Goal: Find specific page/section: Find specific page/section

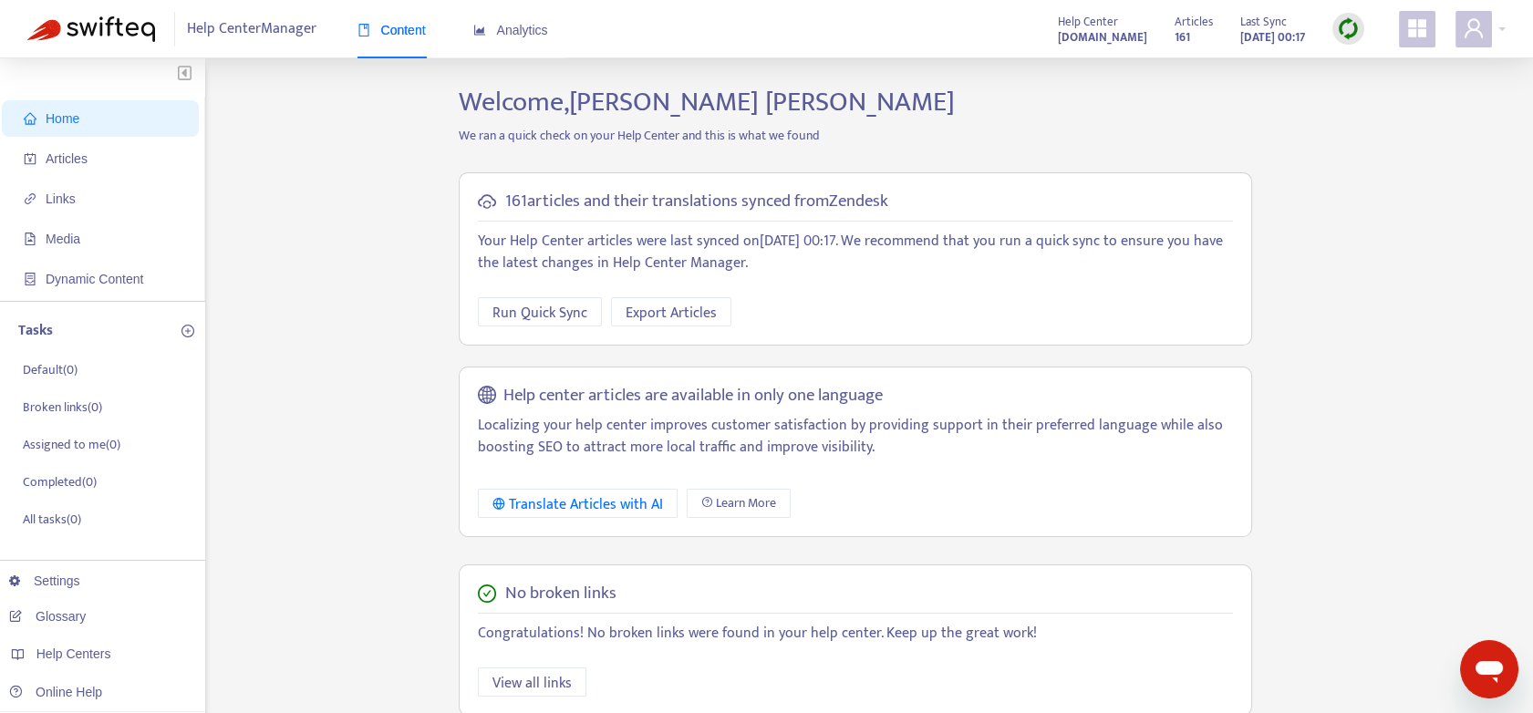
click at [1512, 29] on div "Help Center Manager Content Analytics Help Center [DOMAIN_NAME] Articles 161 La…" at bounding box center [766, 29] width 1533 height 58
click at [1499, 22] on div at bounding box center [1481, 29] width 50 height 36
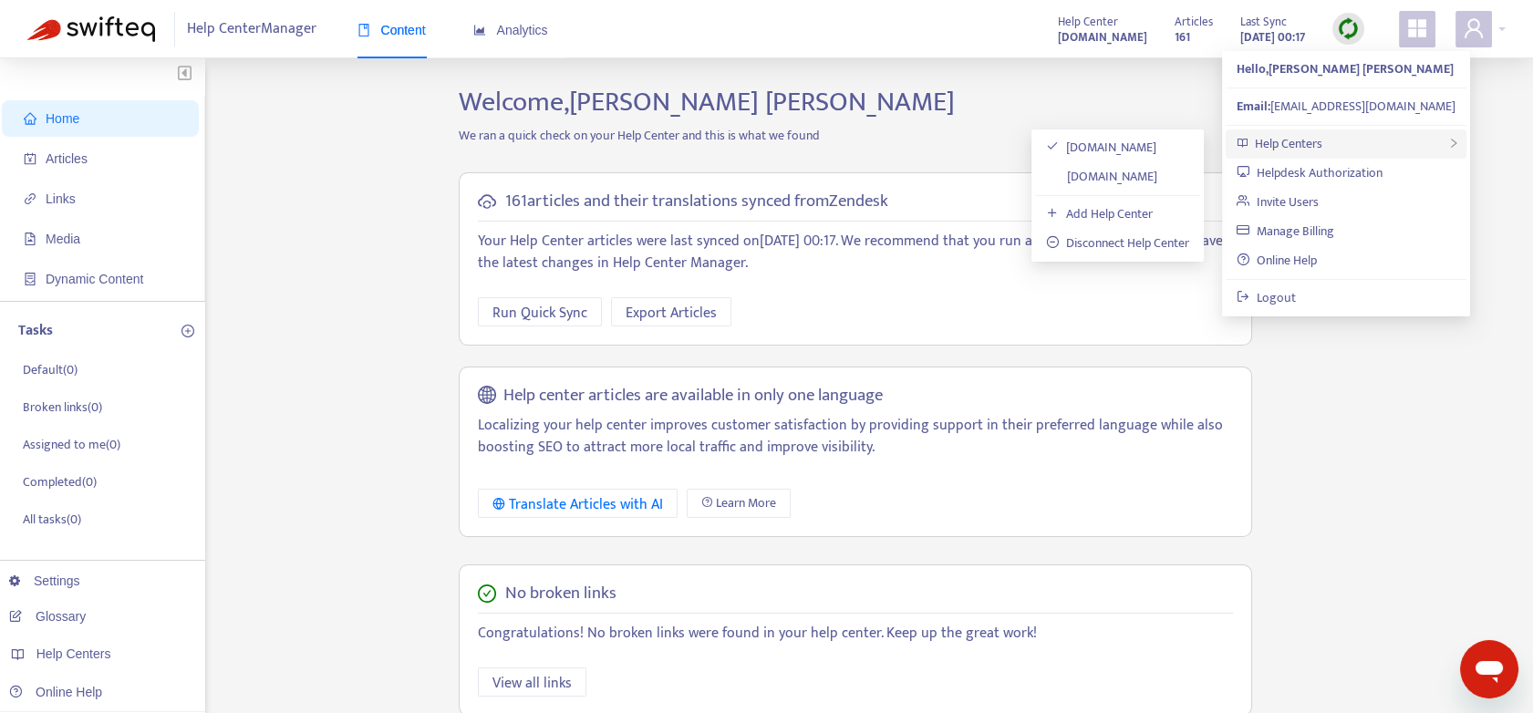
click at [1301, 138] on span "Help Centers" at bounding box center [1287, 143] width 67 height 21
click at [1102, 178] on link "[DOMAIN_NAME]" at bounding box center [1101, 176] width 111 height 21
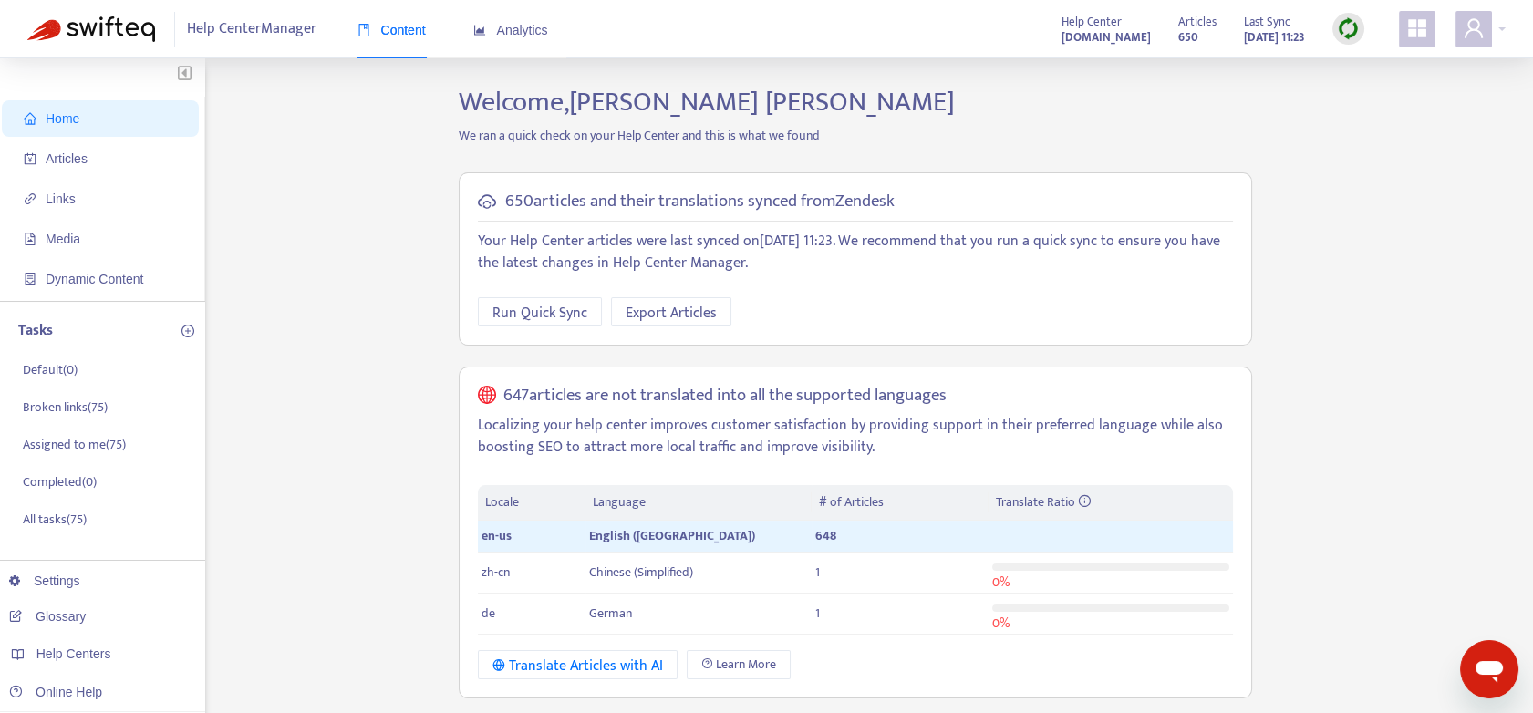
click at [1347, 25] on img at bounding box center [1348, 28] width 23 height 23
click at [1381, 92] on link "Full Sync" at bounding box center [1380, 95] width 66 height 21
